Goal: Unclear

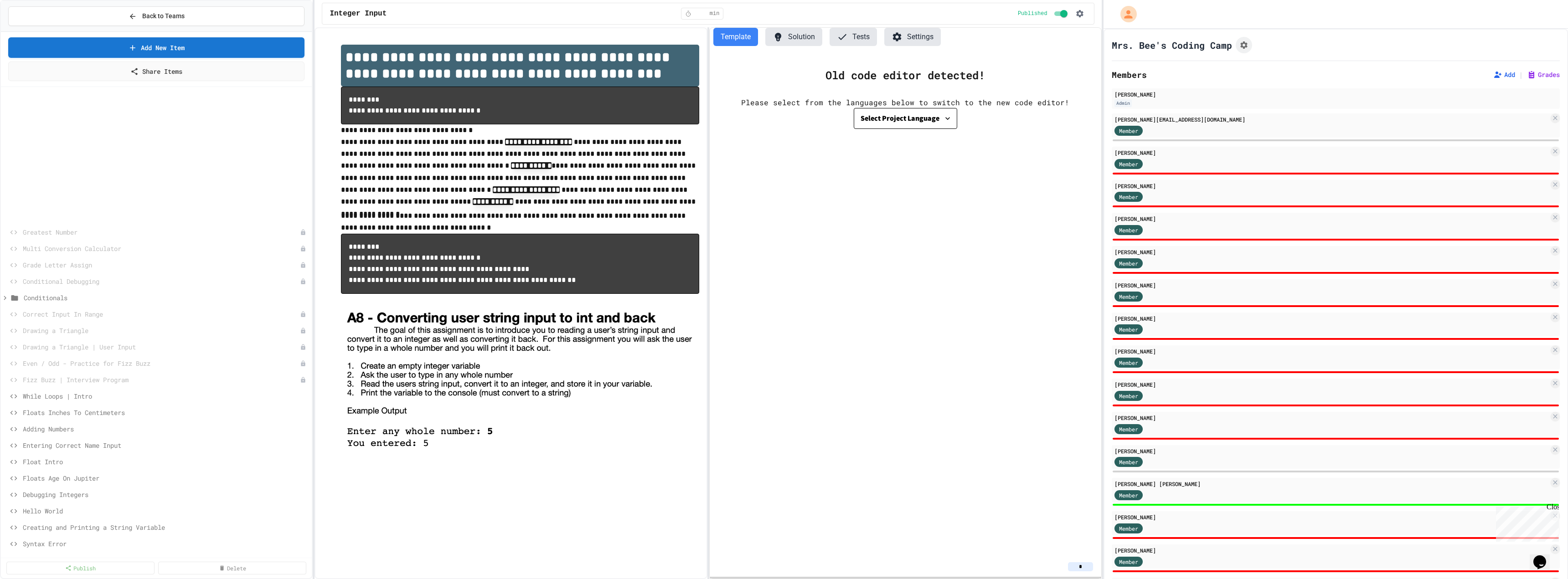
scroll to position [158, 0]
